Goal: Go to known website: Go to known website

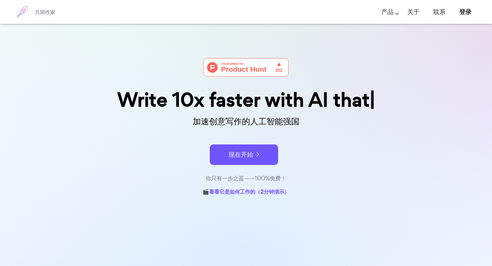
click at [43, 12] on h6 "共同作家" at bounding box center [45, 12] width 21 height 6
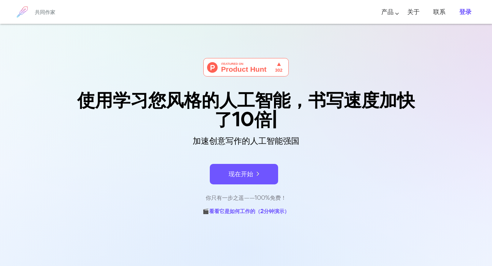
click at [466, 13] on b "登录" at bounding box center [465, 12] width 12 height 8
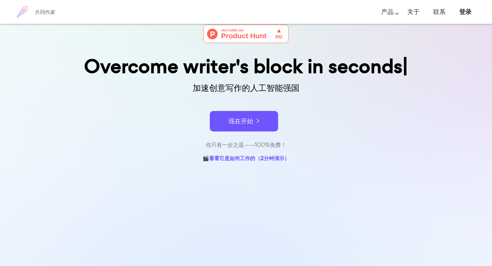
scroll to position [41, 0]
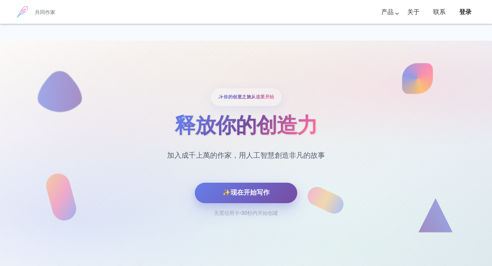
scroll to position [2825, 0]
